Goal: Task Accomplishment & Management: Manage account settings

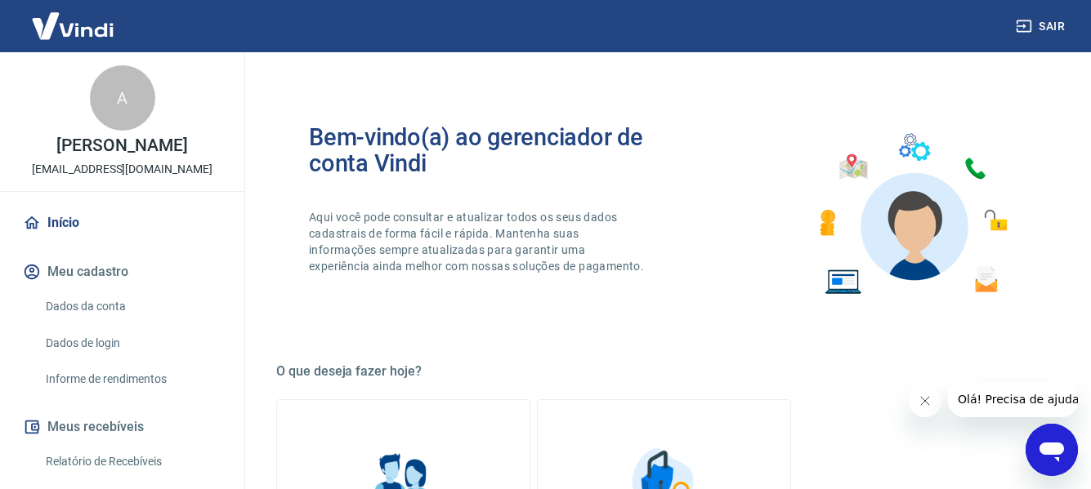
scroll to position [327, 0]
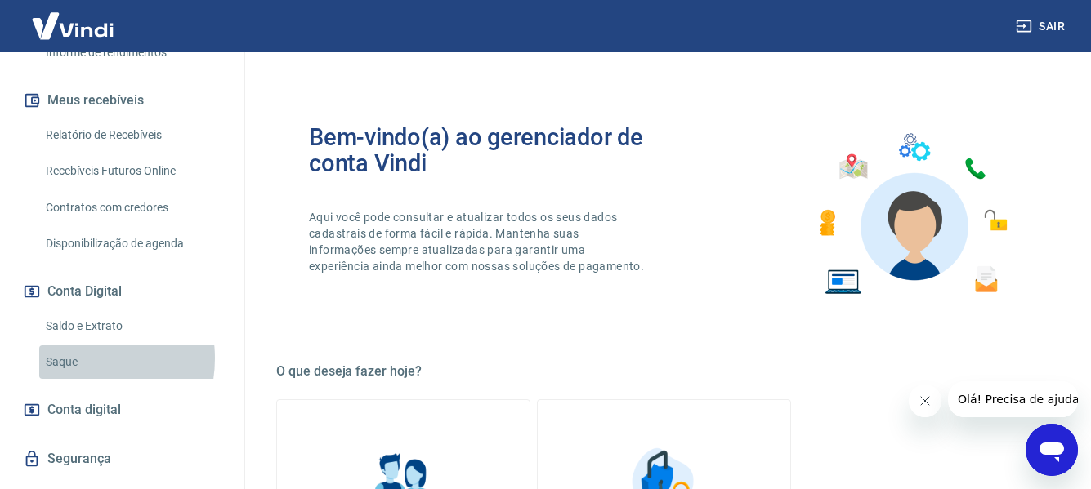
click at [75, 359] on link "Saque" at bounding box center [131, 363] width 185 height 34
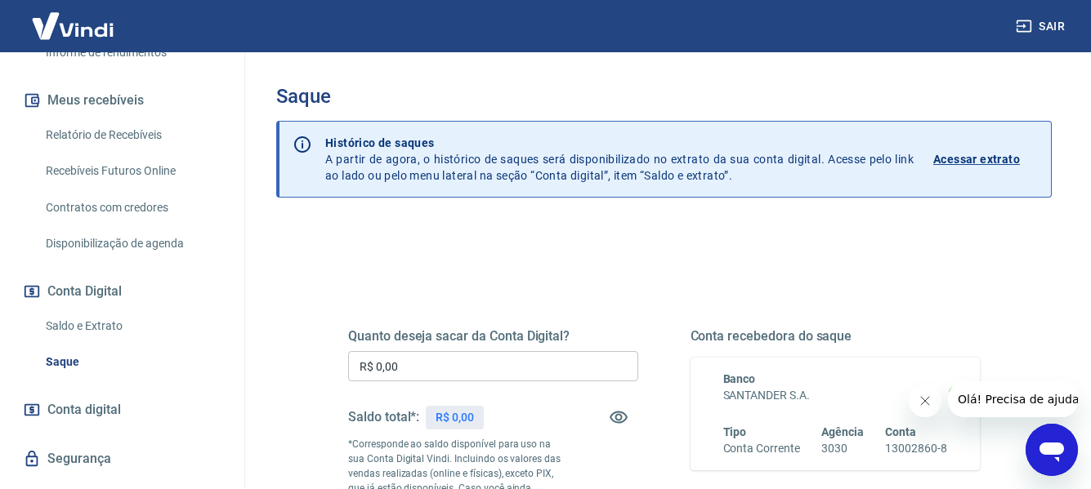
scroll to position [82, 0]
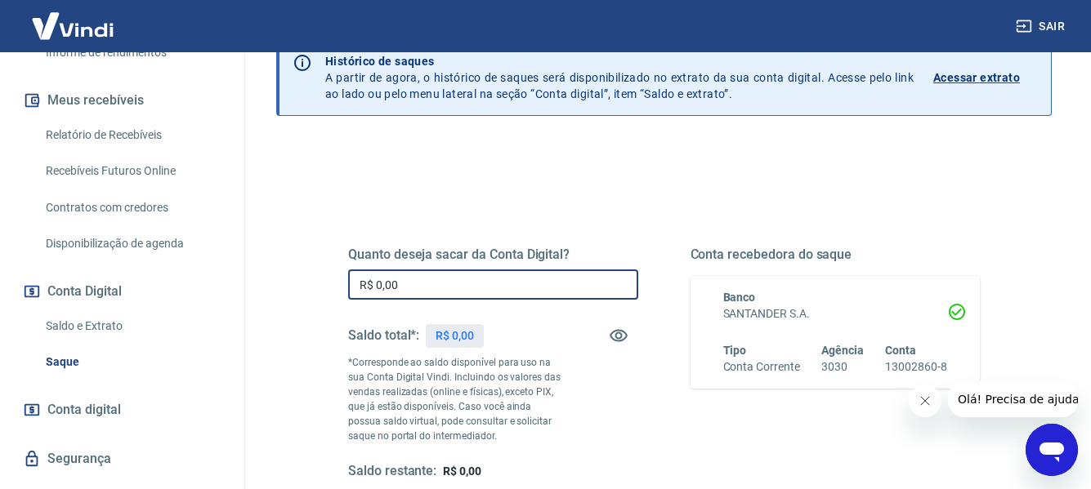
click at [568, 285] on input "R$ 0,00" at bounding box center [493, 285] width 290 height 30
type input "R$ 5.722,92"
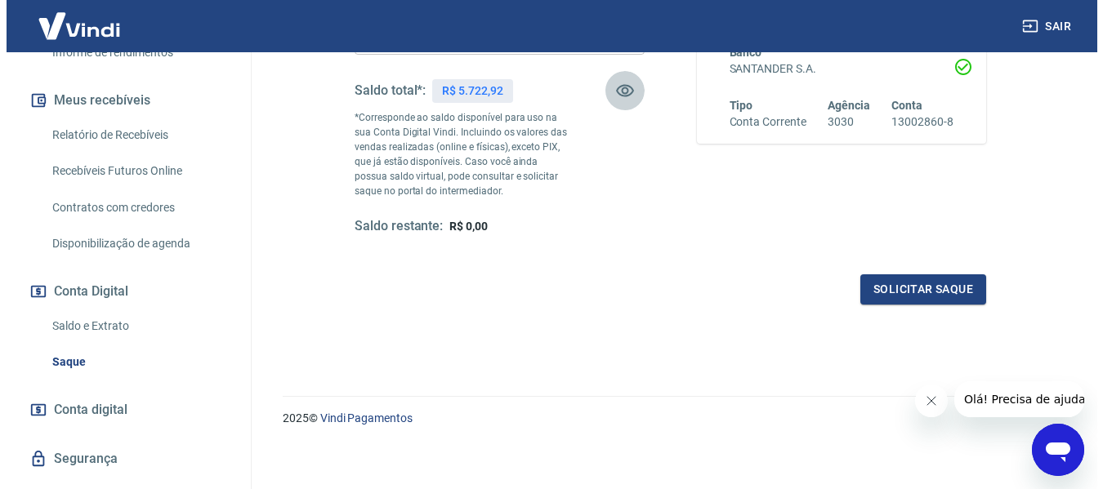
scroll to position [333, 0]
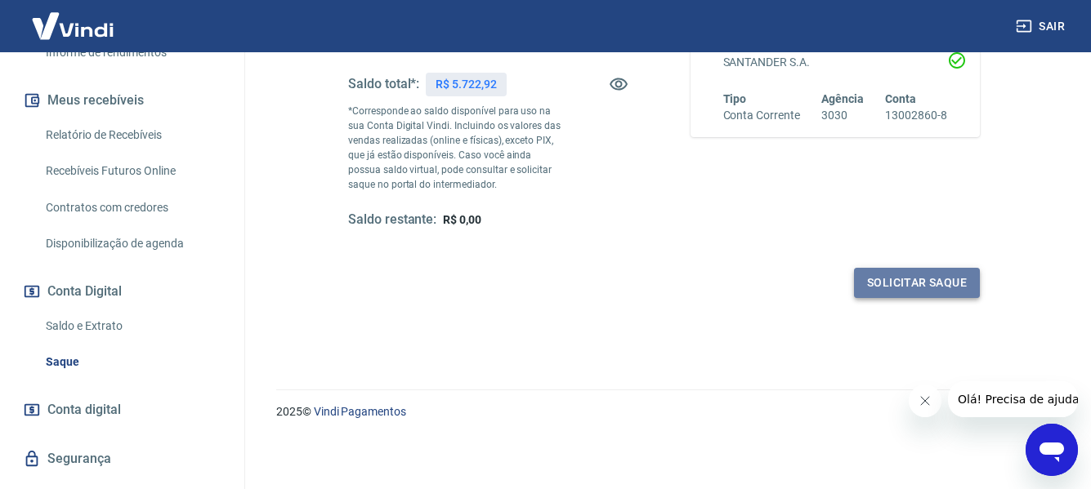
click at [902, 284] on button "Solicitar saque" at bounding box center [917, 283] width 126 height 30
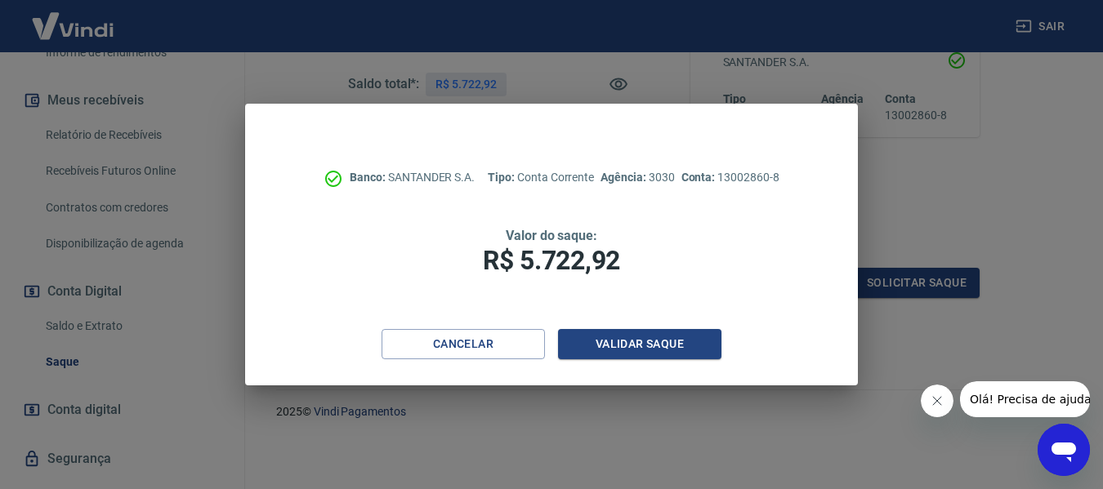
click at [668, 322] on div "Banco: SANTANDER S.A. Tipo: Conta Corrente Agência: 3030 Conta: 13002860-8 Valo…" at bounding box center [551, 217] width 613 height 226
click at [664, 342] on button "Validar saque" at bounding box center [639, 344] width 163 height 30
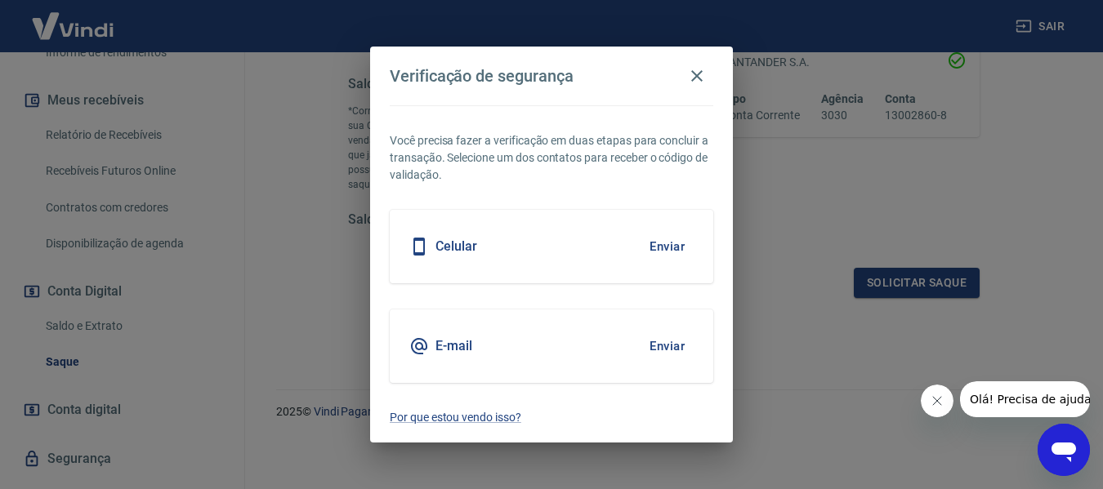
click at [623, 259] on div "Celular Enviar" at bounding box center [552, 247] width 324 height 74
click at [656, 247] on button "Enviar" at bounding box center [667, 247] width 53 height 34
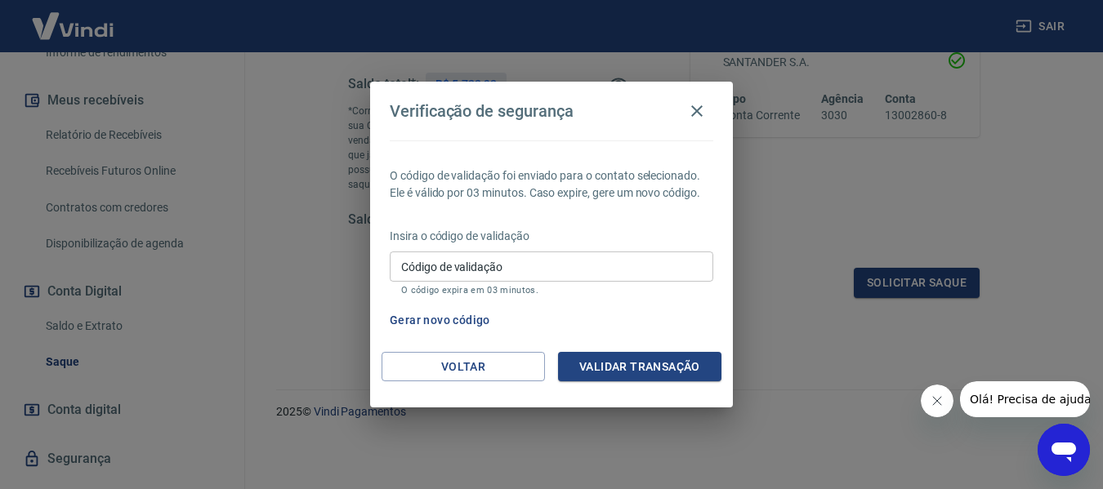
click at [609, 261] on input "Código de validação" at bounding box center [552, 267] width 324 height 30
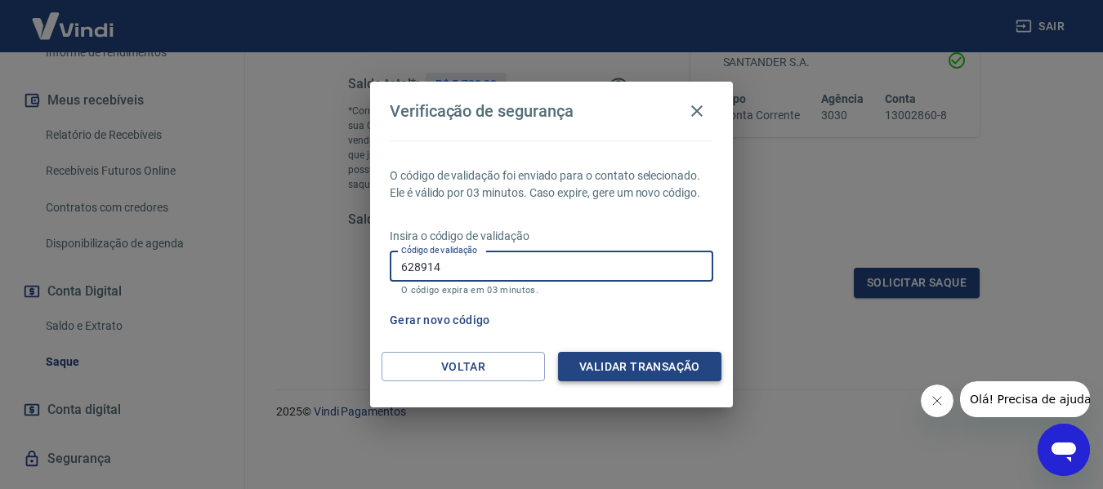
type input "628914"
click at [650, 355] on button "Validar transação" at bounding box center [639, 367] width 163 height 30
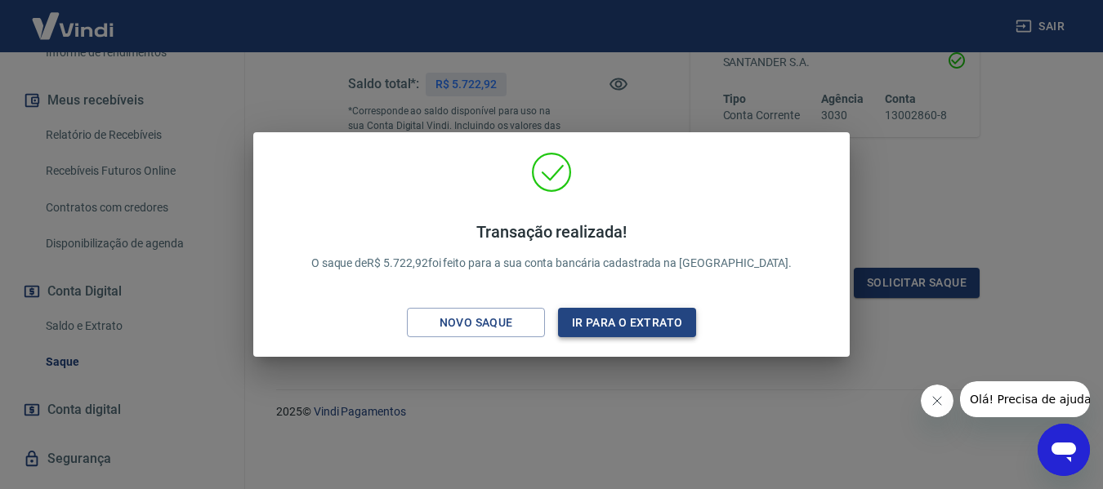
click at [623, 328] on button "Ir para o extrato" at bounding box center [627, 323] width 138 height 30
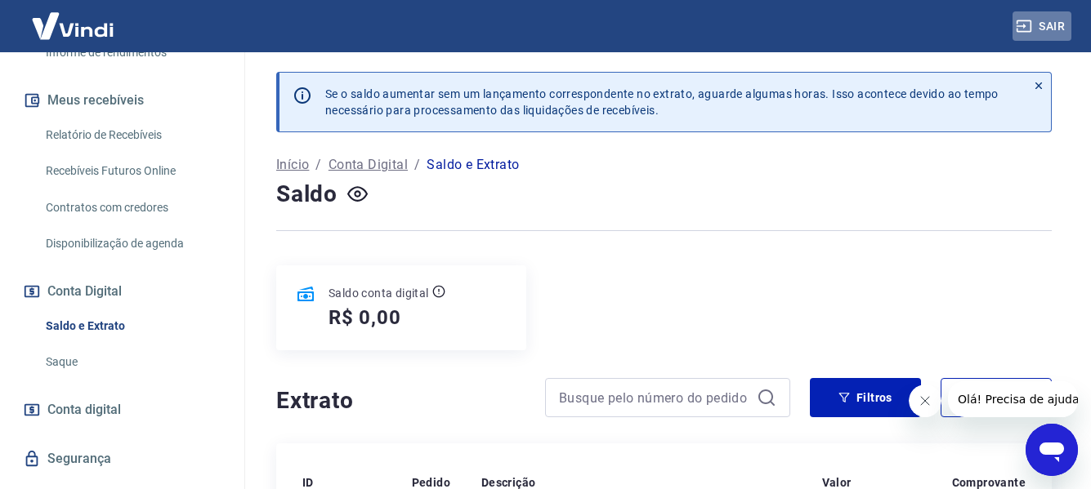
click at [1047, 27] on button "Sair" at bounding box center [1041, 26] width 59 height 30
